Goal: Task Accomplishment & Management: Manage account settings

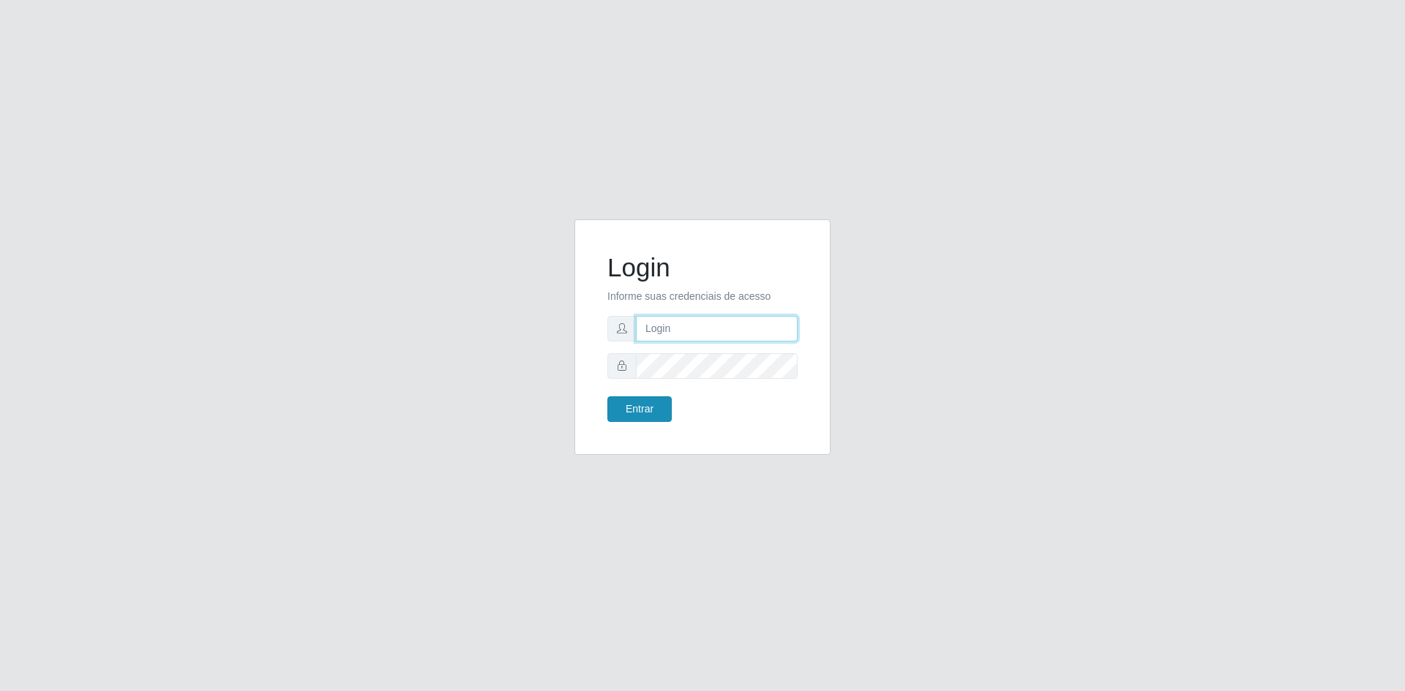
type input "[EMAIL_ADDRESS][DOMAIN_NAME]"
click at [640, 413] on button "Entrar" at bounding box center [639, 410] width 64 height 26
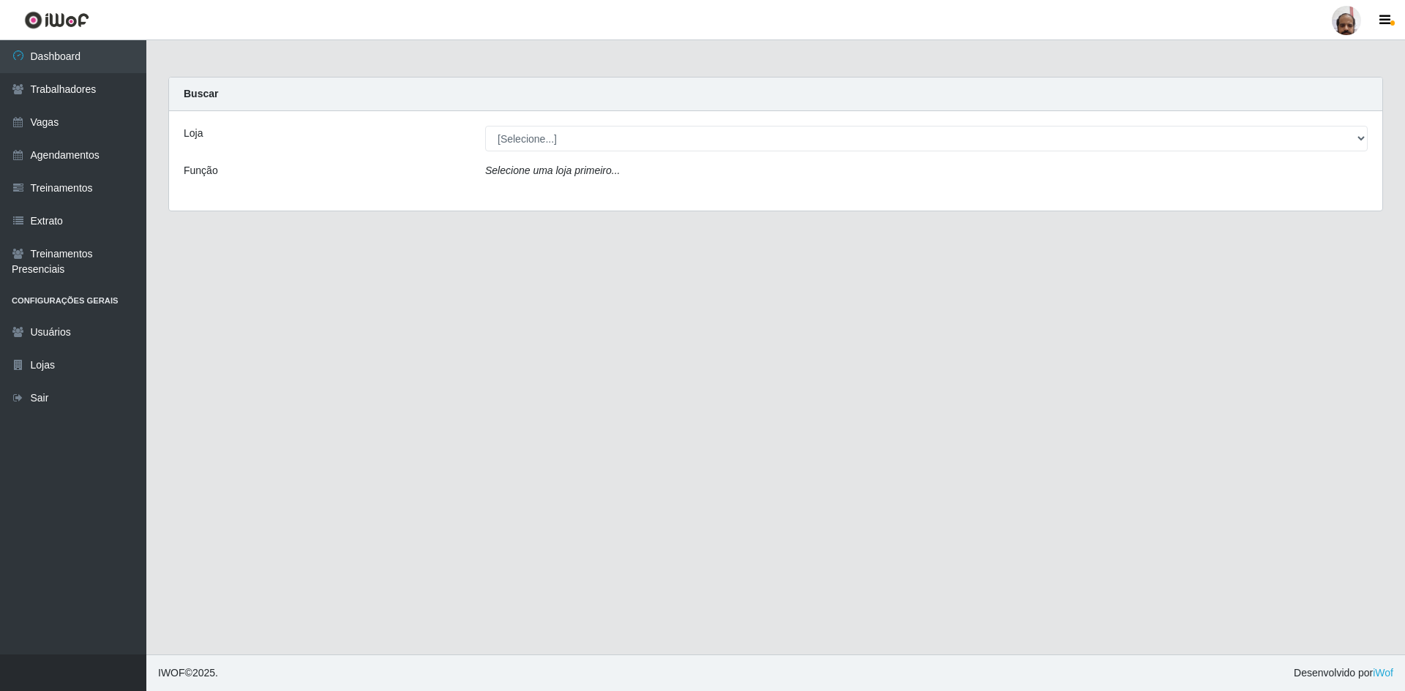
click at [1127, 163] on div "Selecione uma loja primeiro..." at bounding box center [926, 173] width 904 height 21
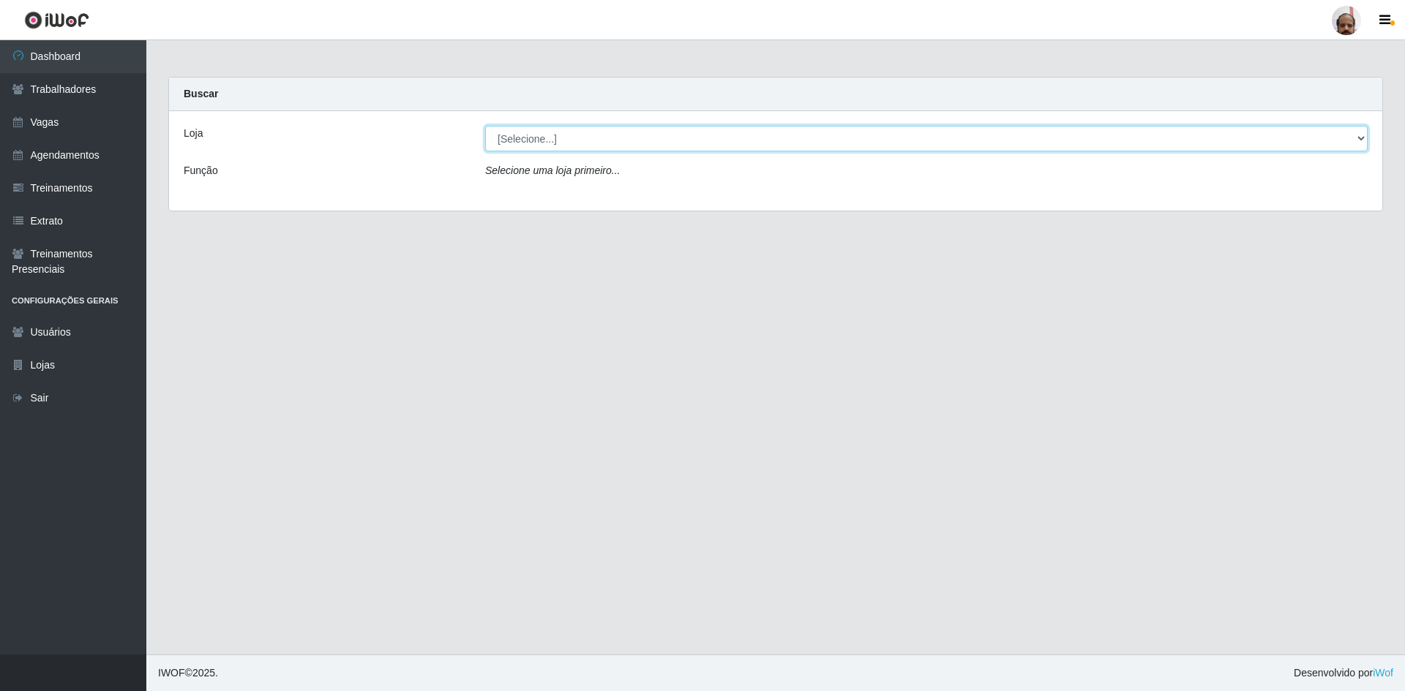
click at [1116, 140] on select "[Selecione...] Mar Vermelho - Loja 05" at bounding box center [926, 139] width 882 height 26
select select "252"
click at [485, 126] on select "[Selecione...] Mar Vermelho - Loja 05" at bounding box center [926, 139] width 882 height 26
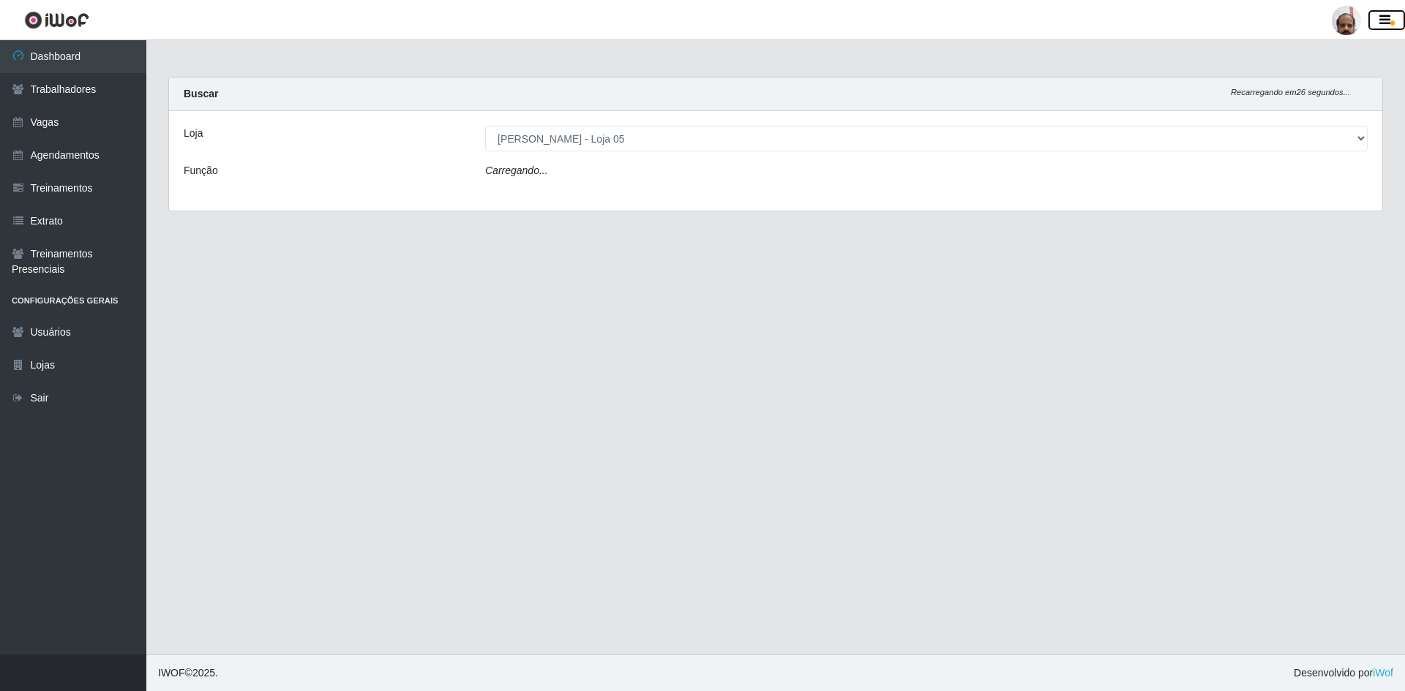
click at [1386, 21] on icon "button" at bounding box center [1384, 20] width 11 height 13
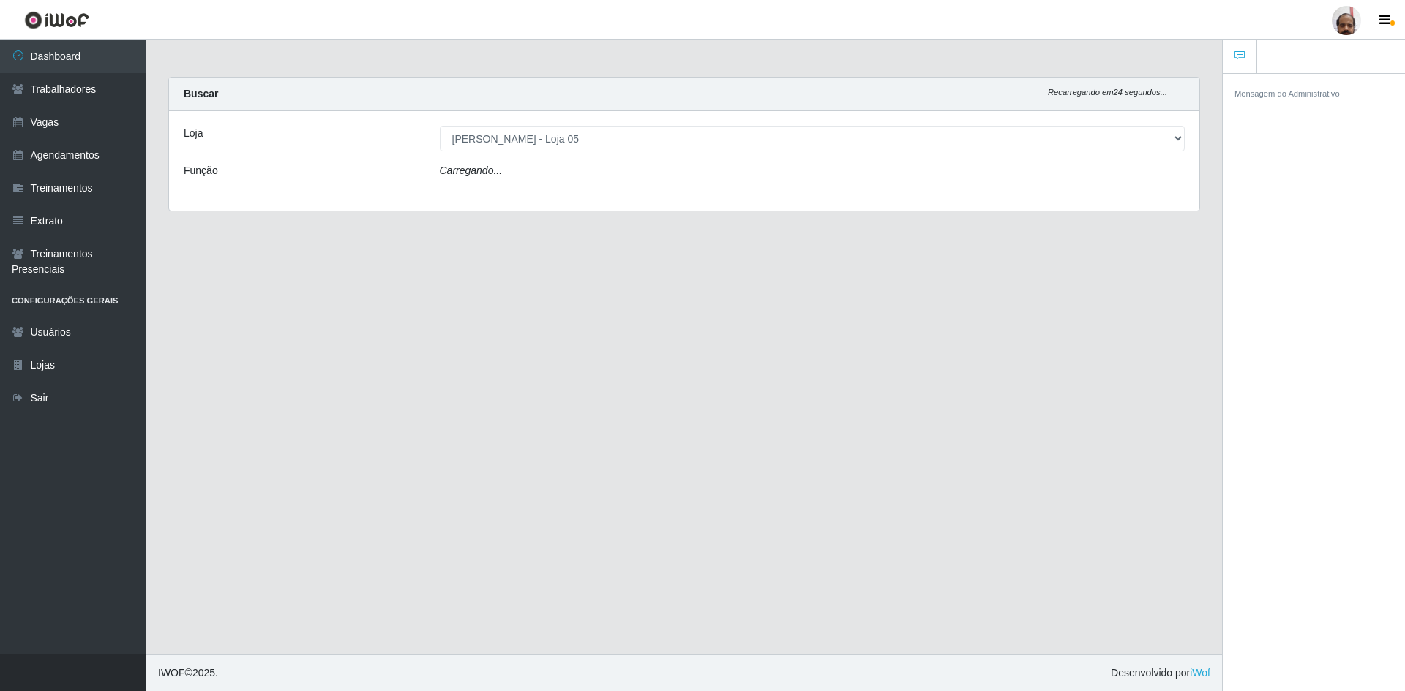
click at [1218, 278] on main "Carregando... Buscar Recarregando em 24 segundos... Loja [Selecione...] Mar Ver…" at bounding box center [683, 347] width 1075 height 615
click at [228, 345] on main "Carregando... Buscar Recarregando em 23 segundos... Loja [Selecione...] Mar Ver…" at bounding box center [683, 347] width 1075 height 615
click at [108, 298] on li "Configurações Gerais" at bounding box center [73, 301] width 146 height 30
click at [86, 307] on li "Configurações Gerais" at bounding box center [73, 301] width 146 height 30
click at [83, 297] on li "Configurações Gerais" at bounding box center [73, 301] width 146 height 30
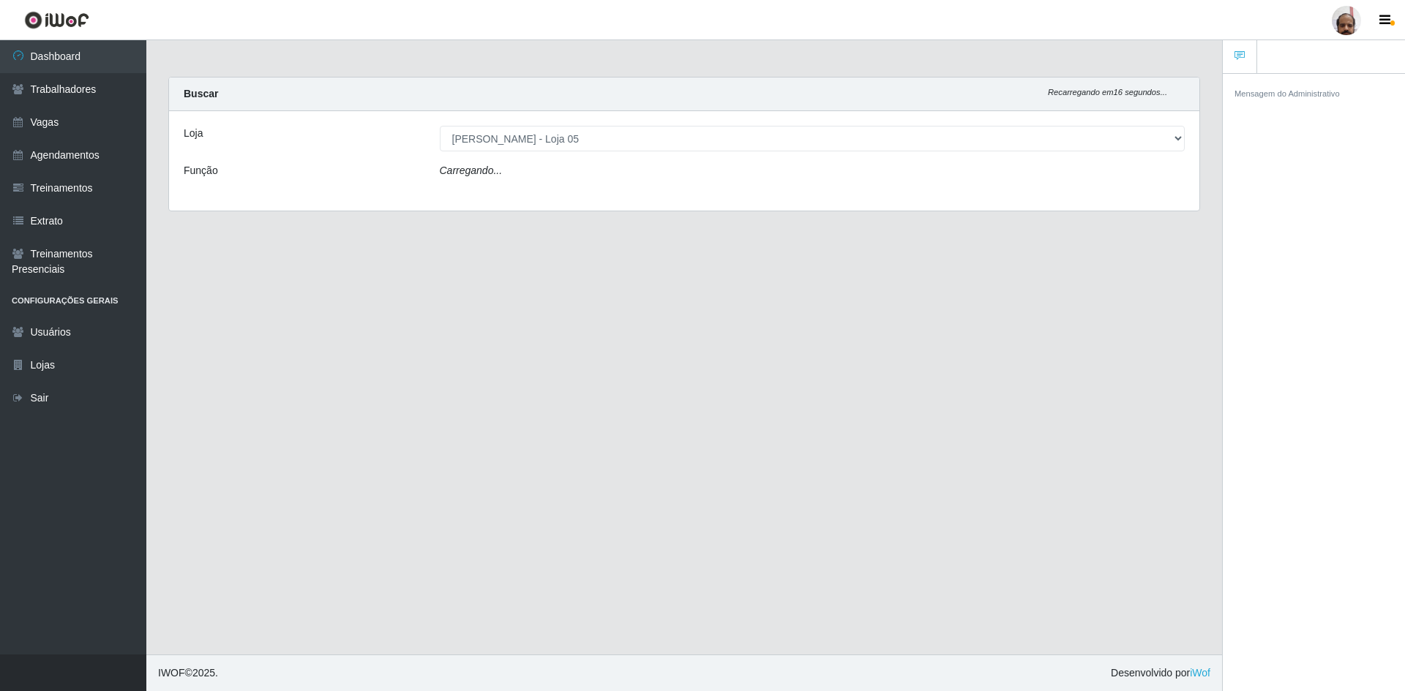
click at [60, 297] on li "Configurações Gerais" at bounding box center [73, 301] width 146 height 30
click at [33, 304] on li "Configurações Gerais" at bounding box center [73, 301] width 146 height 30
click at [33, 302] on li "Configurações Gerais" at bounding box center [73, 301] width 146 height 30
click at [87, 296] on li "Configurações Gerais" at bounding box center [73, 301] width 146 height 30
click at [86, 296] on li "Configurações Gerais" at bounding box center [73, 301] width 146 height 30
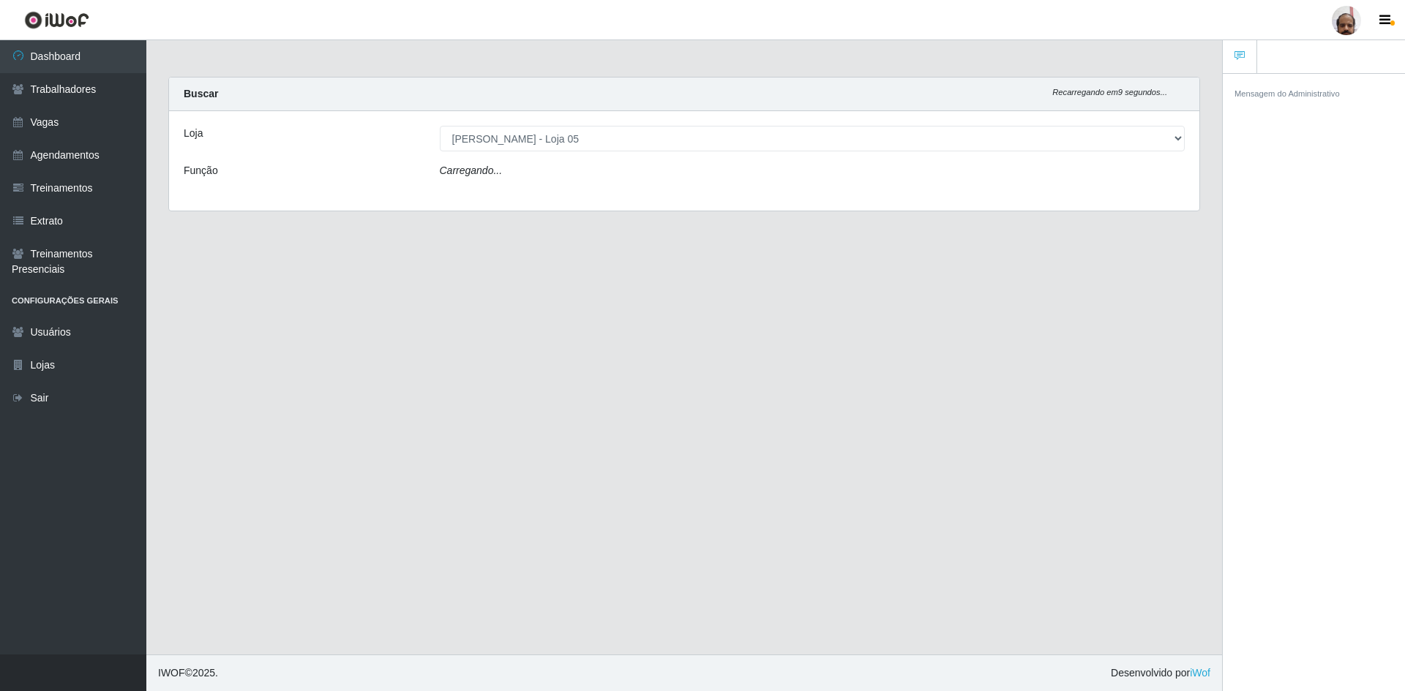
click at [62, 297] on li "Configurações Gerais" at bounding box center [73, 301] width 146 height 30
click at [52, 361] on link "Lojas" at bounding box center [73, 365] width 146 height 33
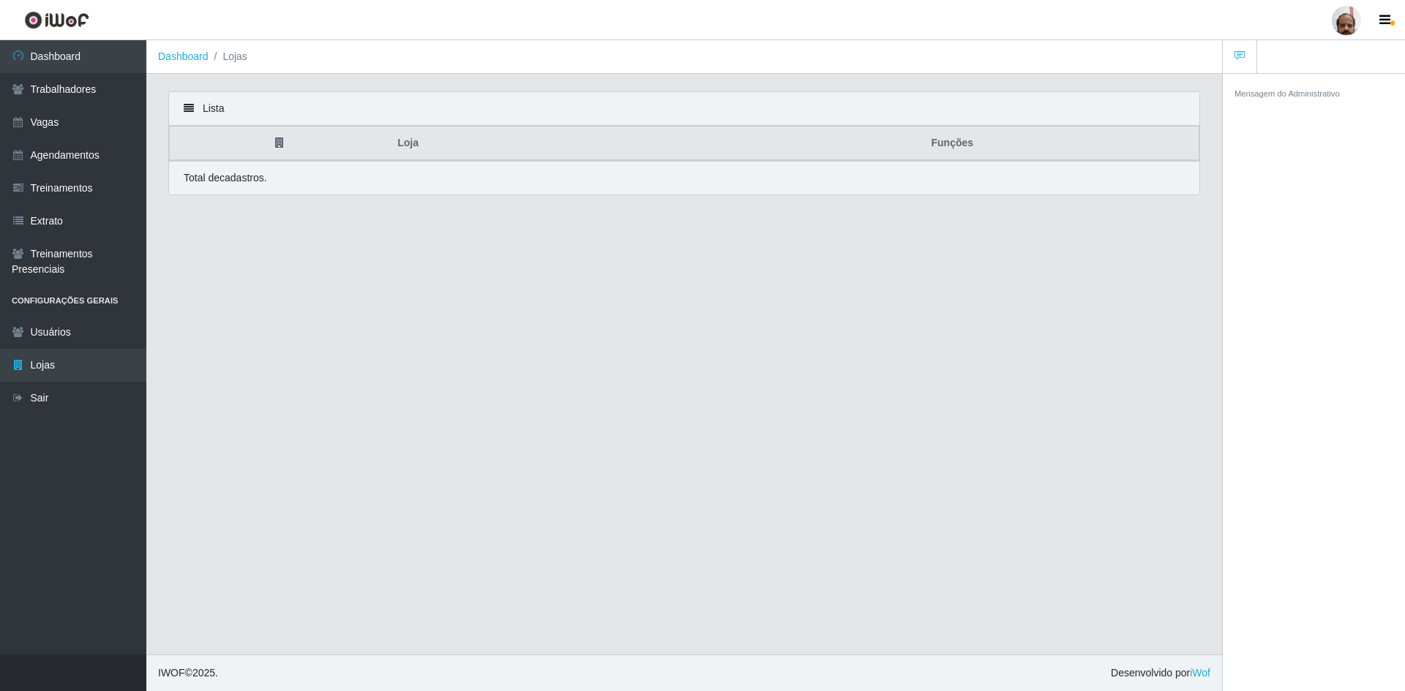
click at [202, 110] on div "Lista" at bounding box center [684, 109] width 1030 height 34
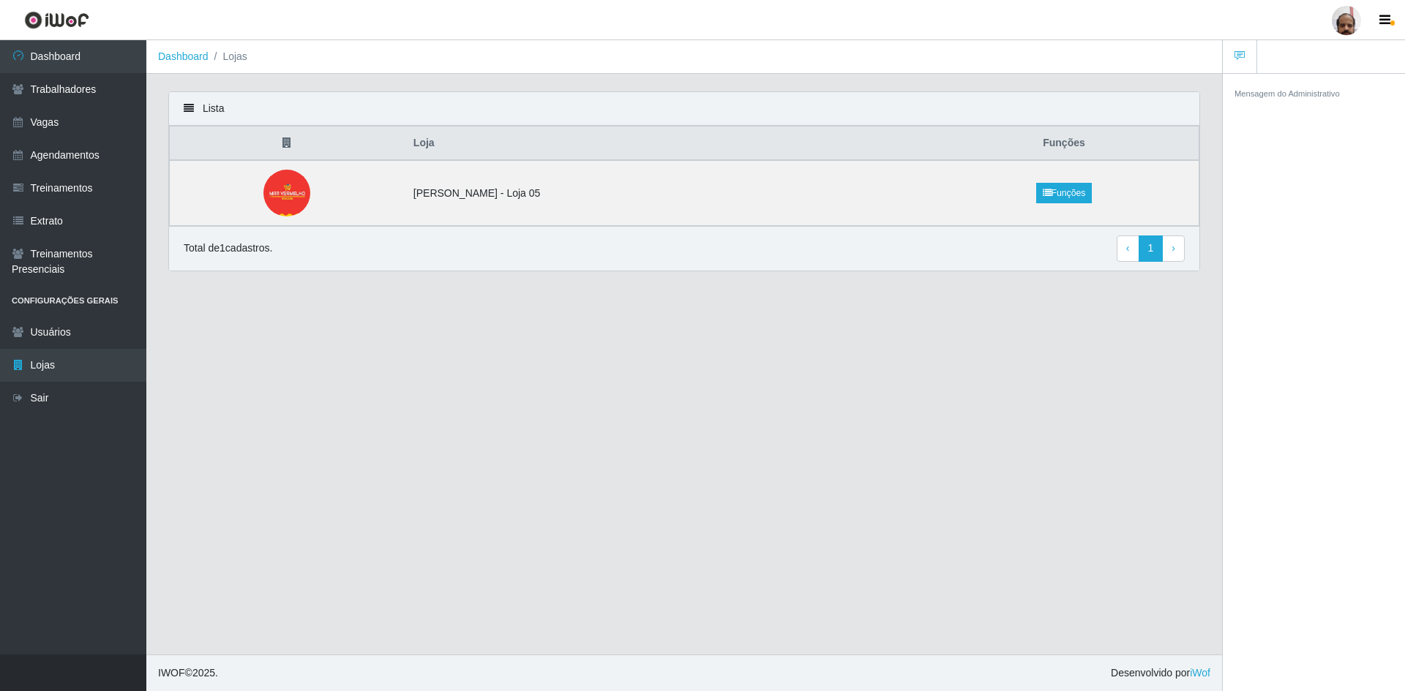
click at [187, 109] on icon at bounding box center [189, 108] width 10 height 10
click at [296, 138] on th at bounding box center [287, 144] width 235 height 34
click at [67, 293] on li "Configurações Gerais" at bounding box center [73, 301] width 146 height 30
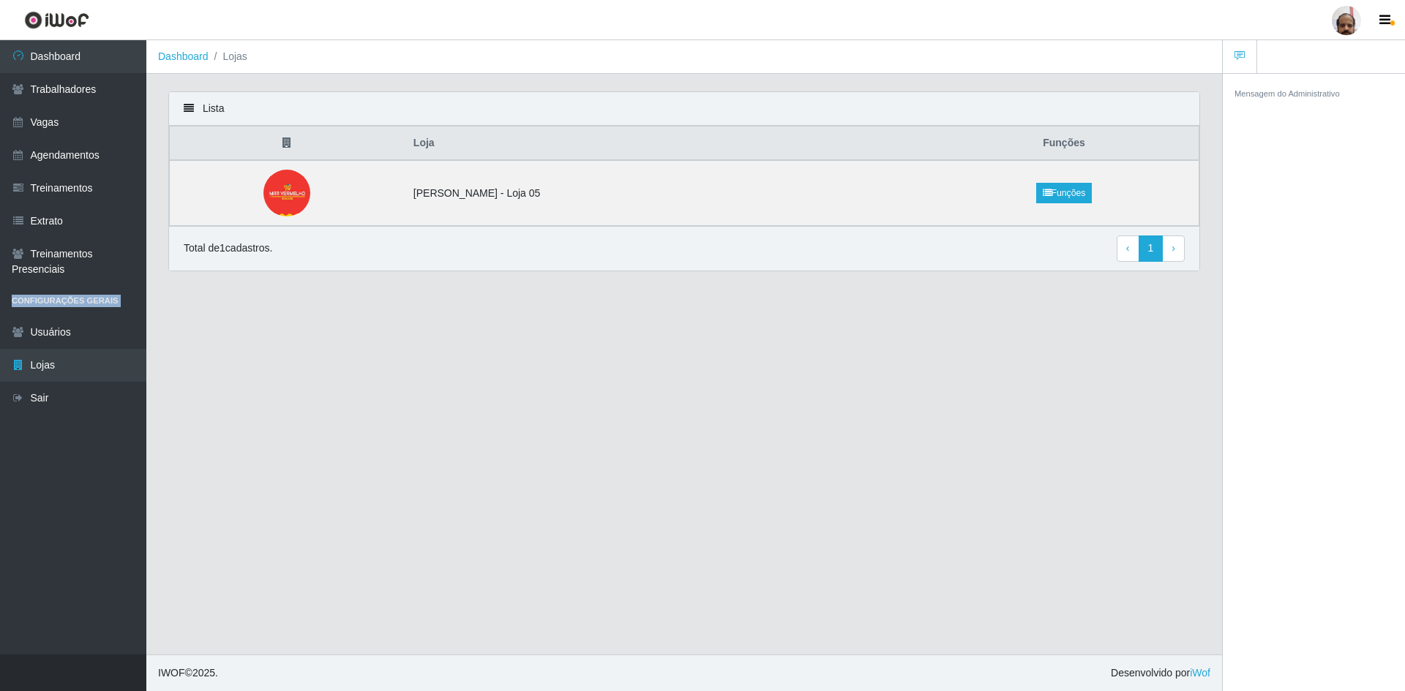
click at [67, 293] on li "Configurações Gerais" at bounding box center [73, 301] width 146 height 30
click at [72, 308] on li "Configurações Gerais" at bounding box center [73, 301] width 146 height 30
click at [1390, 14] on button "button" at bounding box center [1386, 20] width 37 height 20
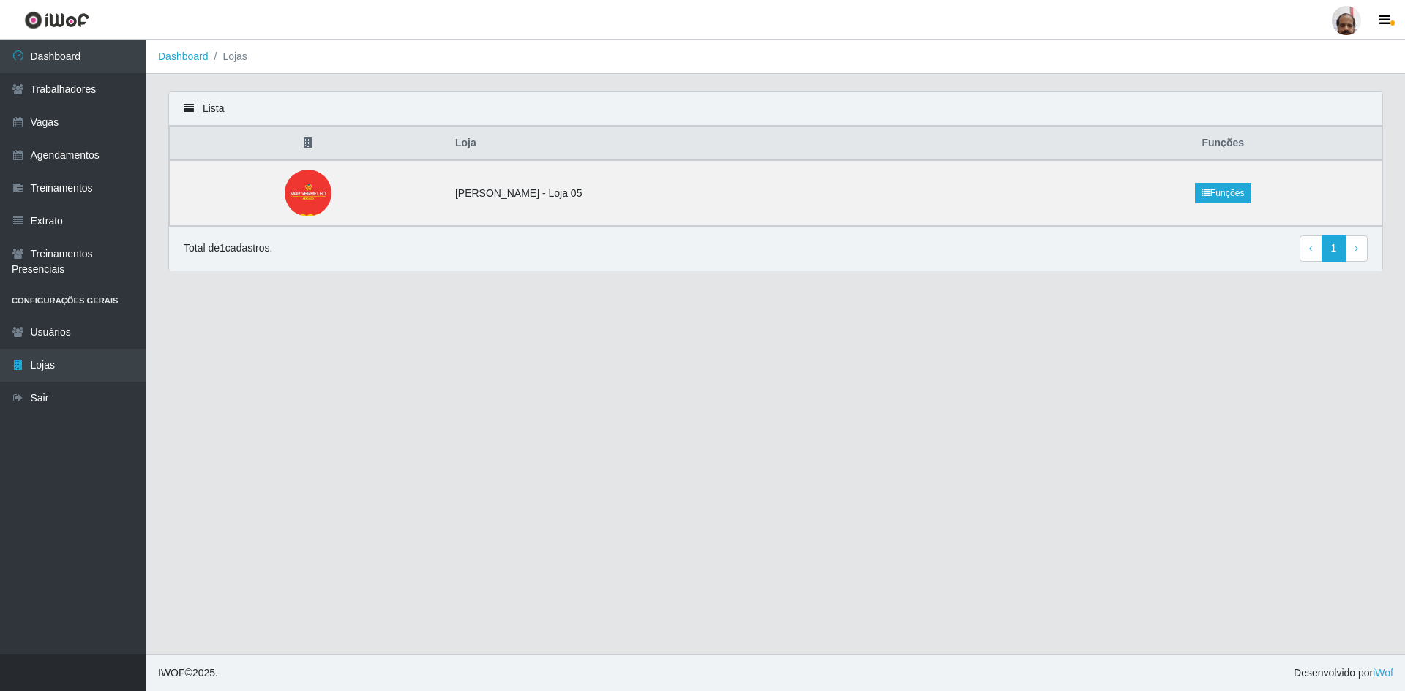
click at [86, 296] on li "Configurações Gerais" at bounding box center [73, 301] width 146 height 30
click at [51, 301] on li "Configurações Gerais" at bounding box center [73, 301] width 146 height 30
click at [69, 60] on link "Dashboard" at bounding box center [73, 56] width 146 height 33
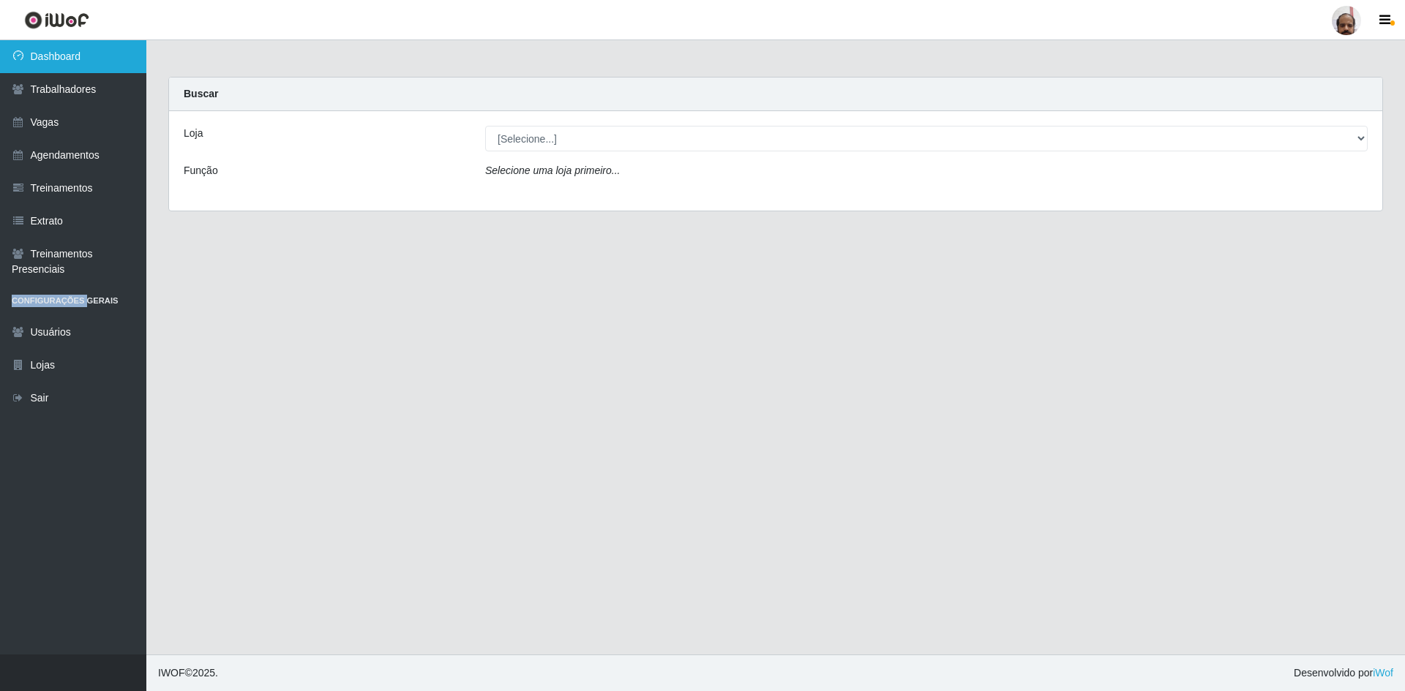
click at [56, 48] on link "Dashboard" at bounding box center [73, 56] width 146 height 33
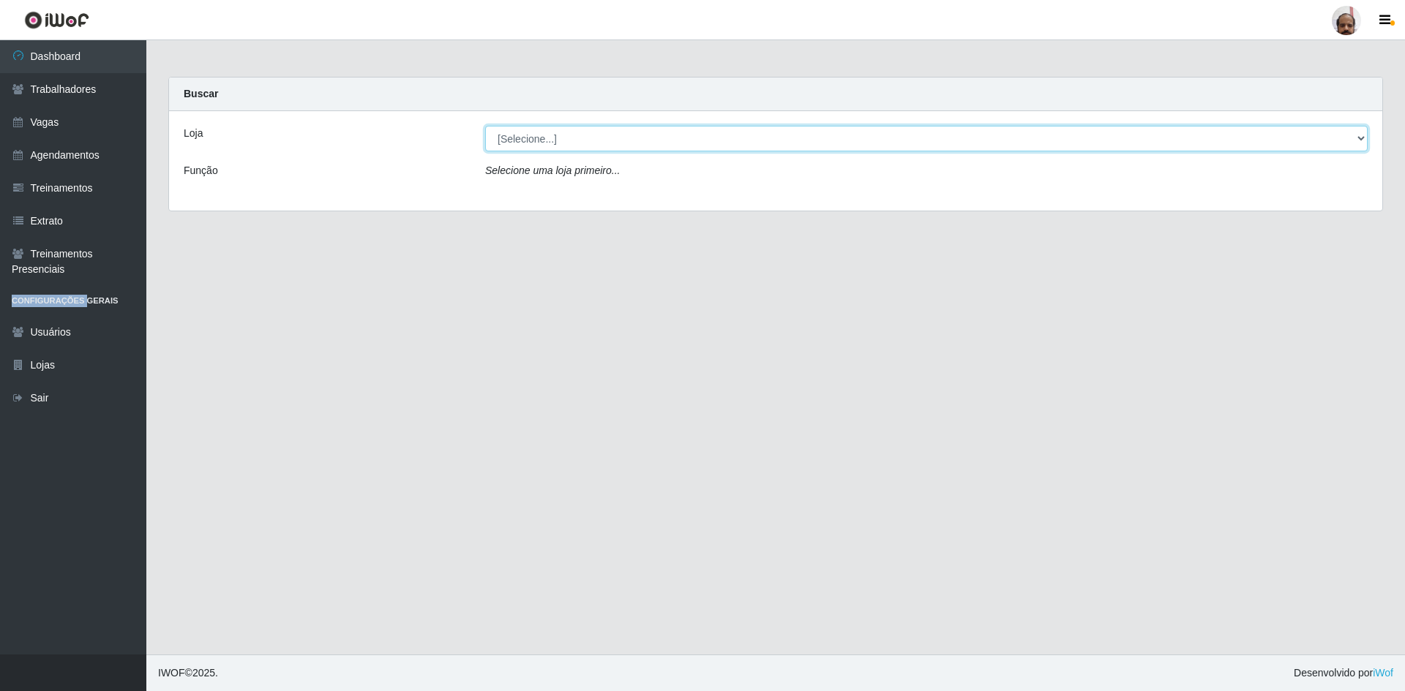
click at [1360, 138] on select "[Selecione...] Mar Vermelho - Loja 05" at bounding box center [926, 139] width 882 height 26
select select "252"
click at [485, 126] on select "[Selecione...] Mar Vermelho - Loja 05" at bounding box center [926, 139] width 882 height 26
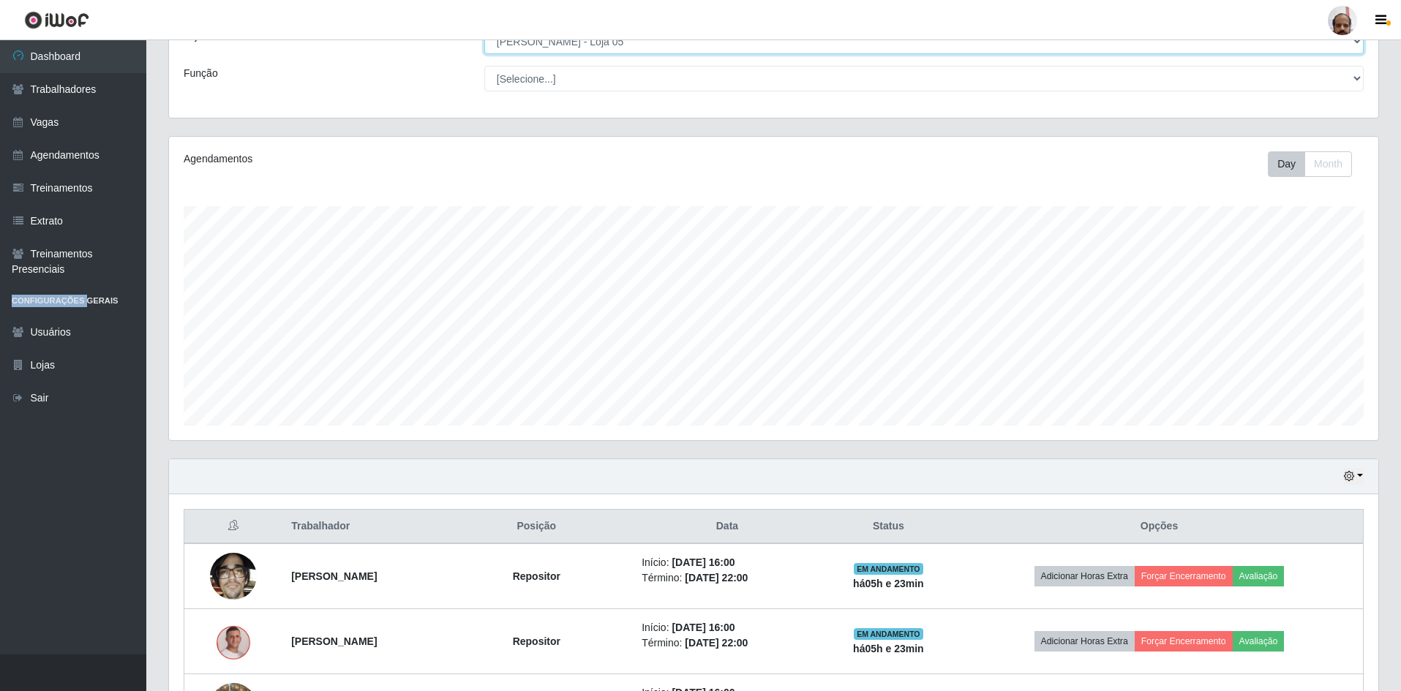
scroll to position [293, 0]
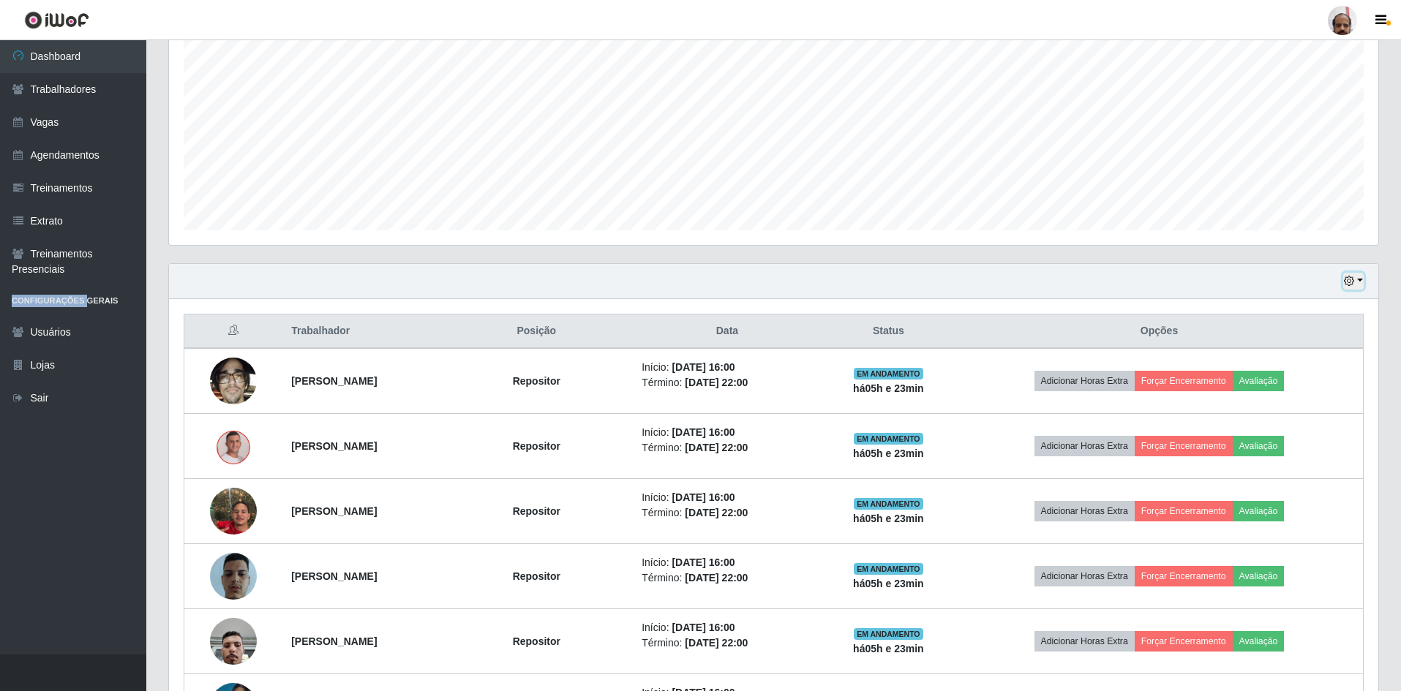
click at [1357, 279] on button "button" at bounding box center [1353, 281] width 20 height 17
click at [1288, 375] on button "3 dias" at bounding box center [1305, 368] width 116 height 31
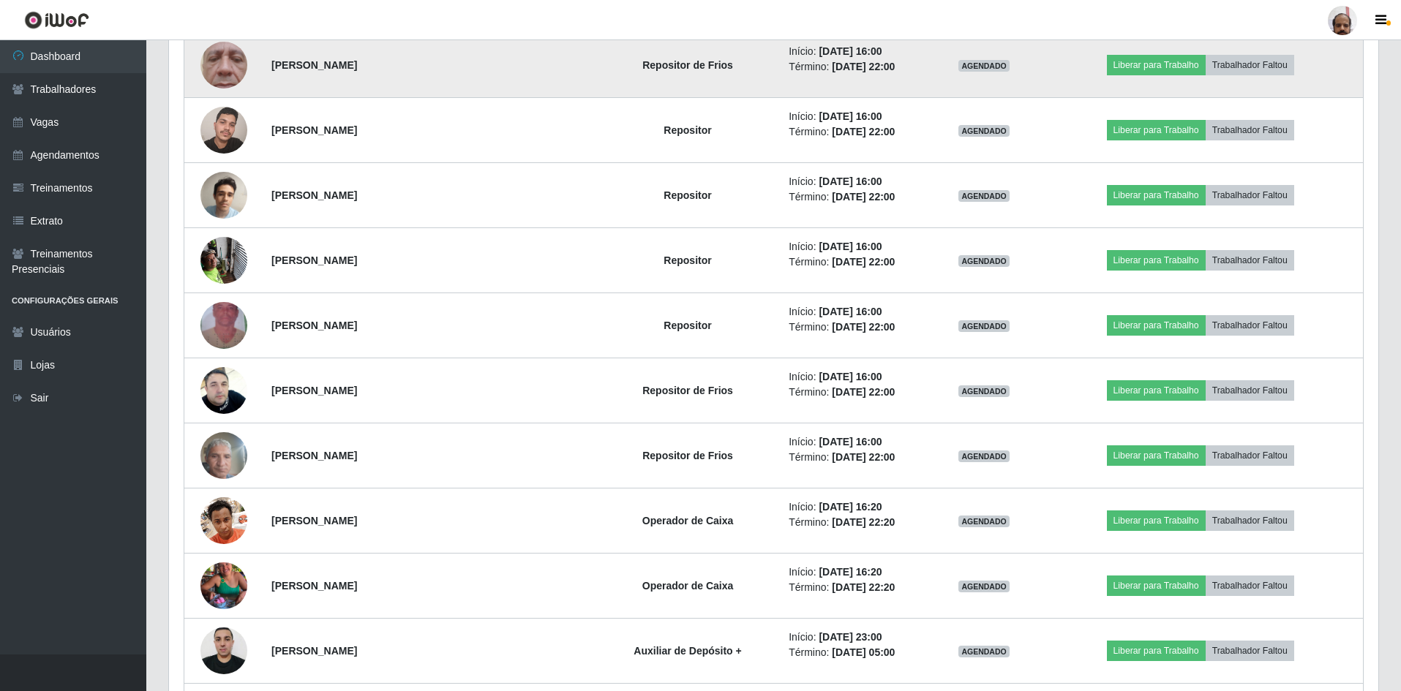
scroll to position [3493, 0]
